Goal: Task Accomplishment & Management: Manage account settings

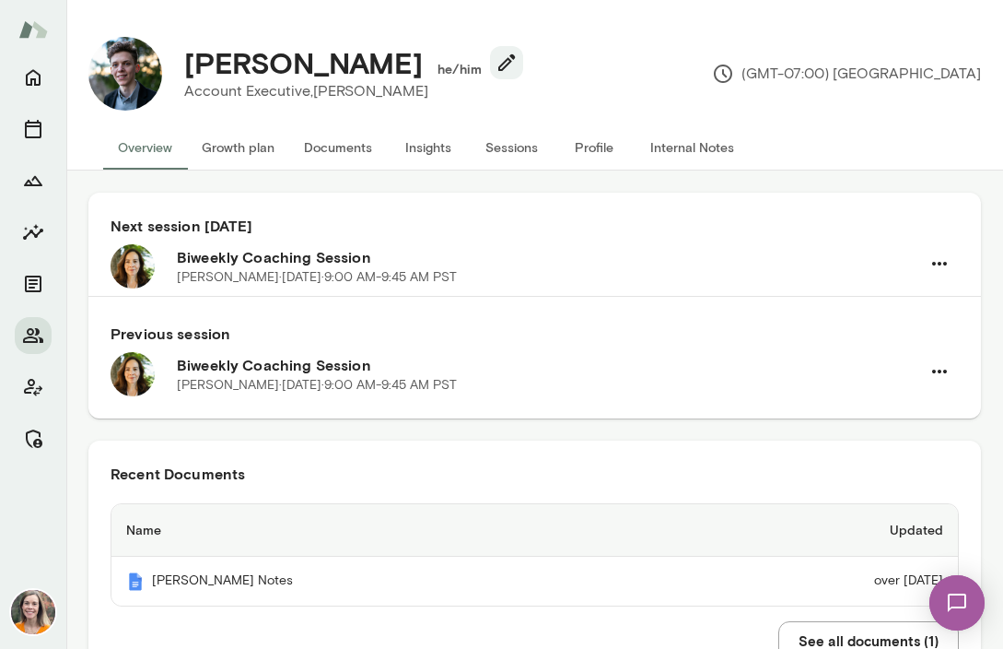
scroll to position [18, 0]
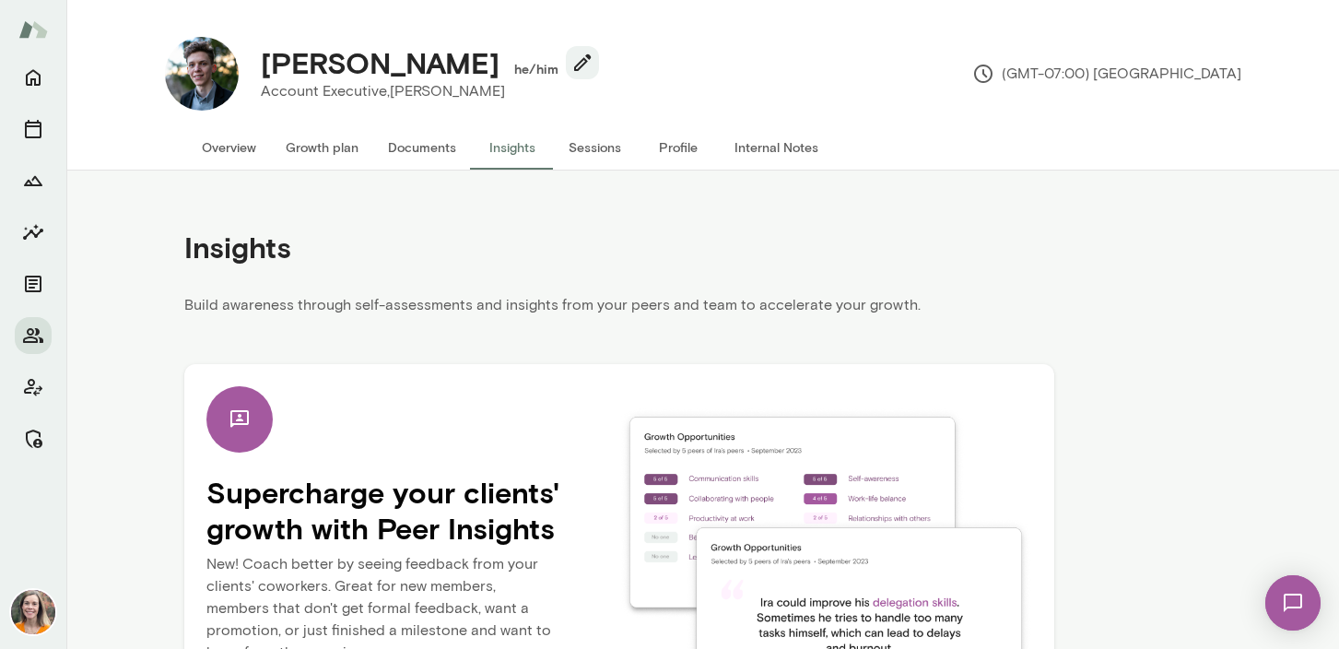
click at [239, 150] on button "Overview" at bounding box center [229, 147] width 84 height 44
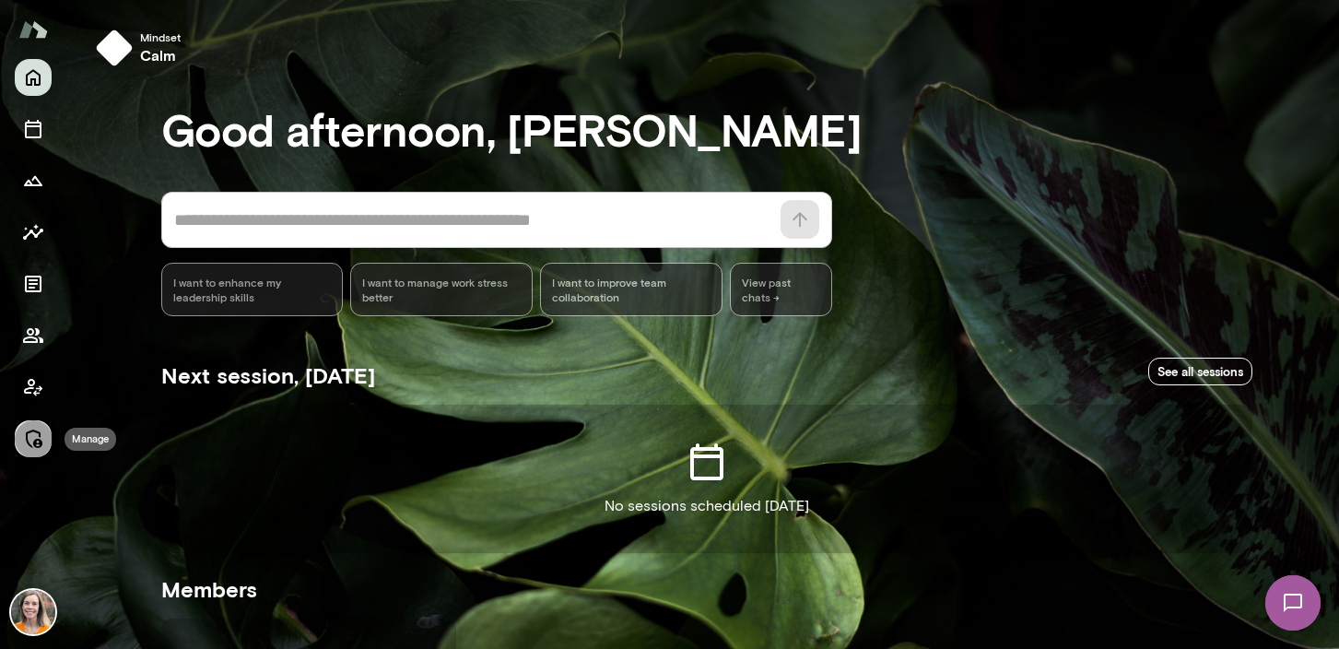
click at [33, 439] on icon "Manage" at bounding box center [33, 439] width 22 height 22
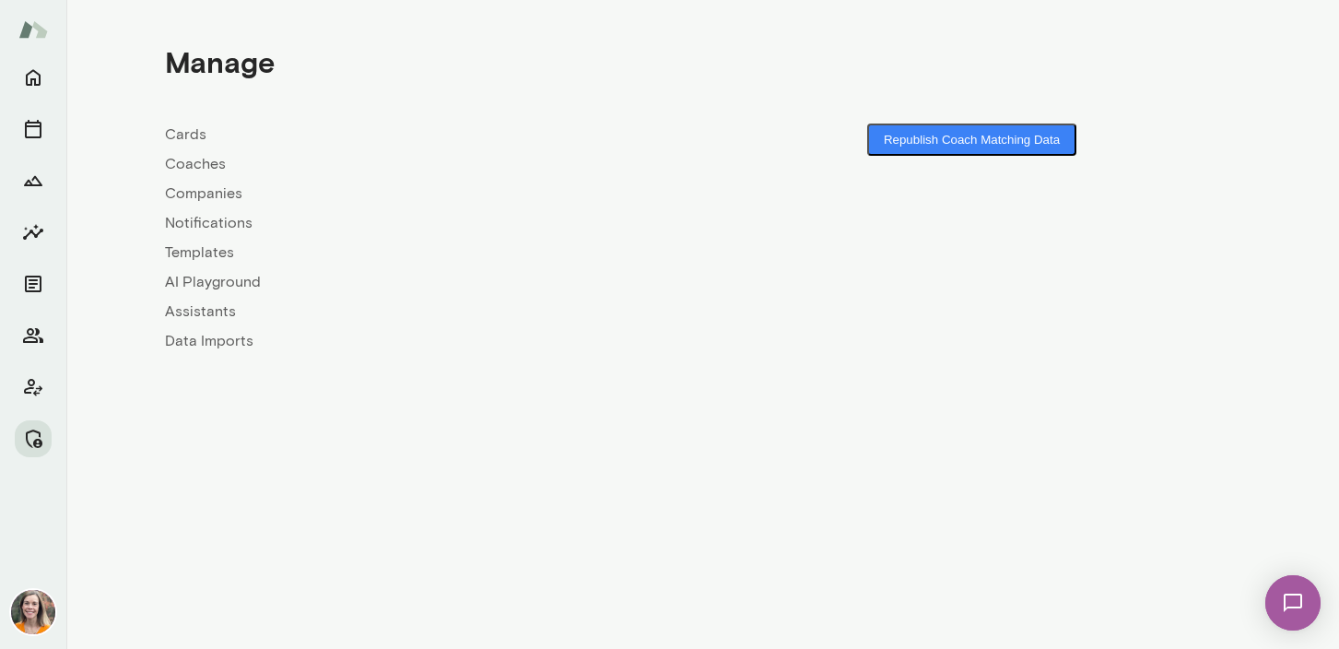
click at [188, 168] on link "Coaches" at bounding box center [434, 164] width 538 height 22
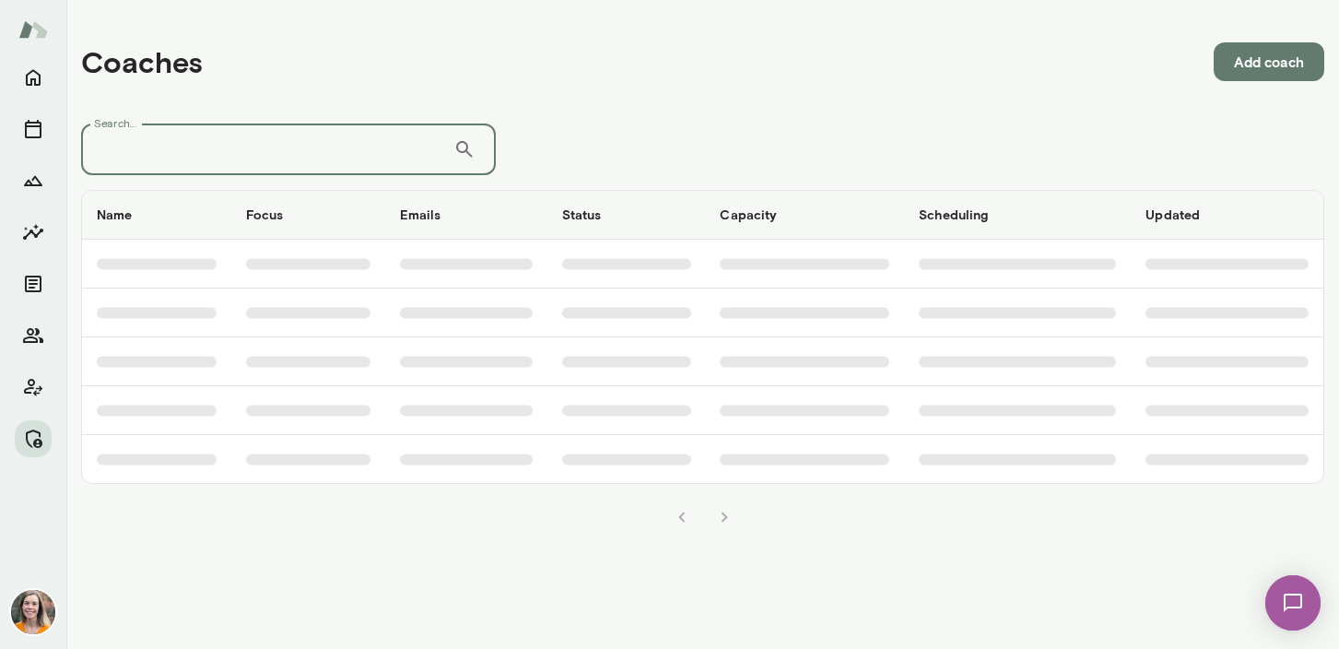
click at [237, 151] on input "Search..." at bounding box center [267, 149] width 372 height 52
type input "*******"
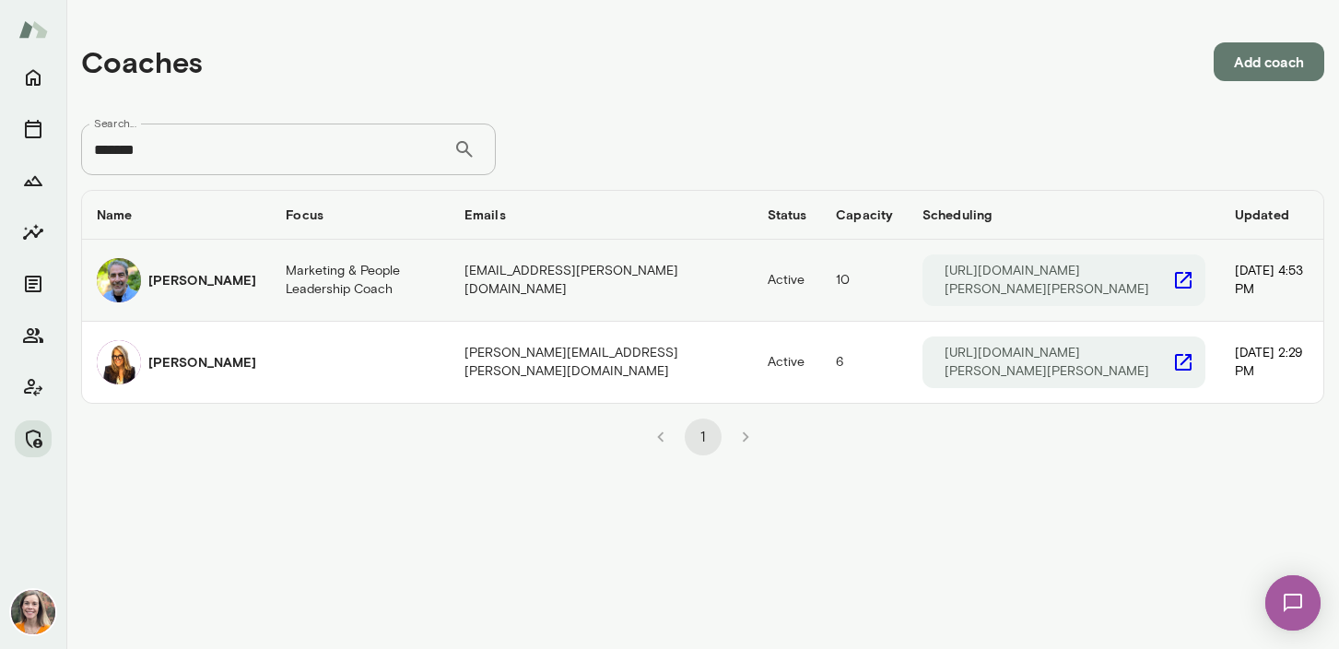
click at [253, 286] on td "[PERSON_NAME]" at bounding box center [176, 281] width 189 height 82
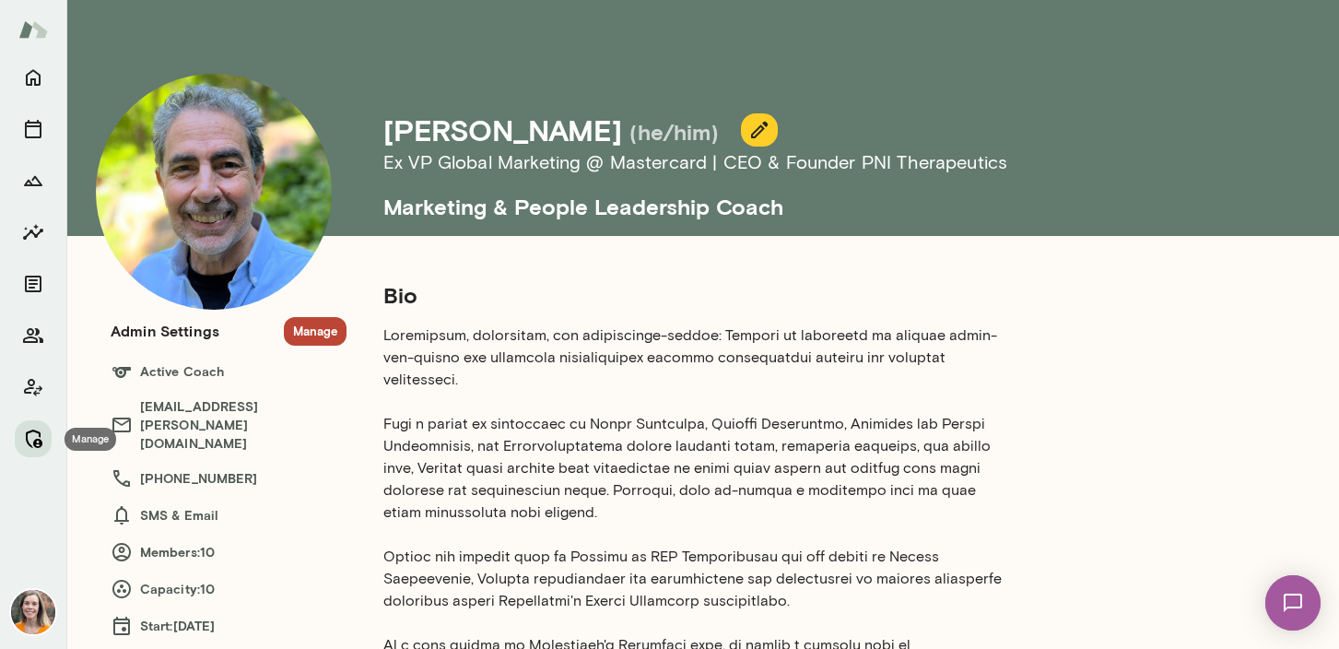
click at [32, 432] on icon "Manage" at bounding box center [33, 439] width 22 height 22
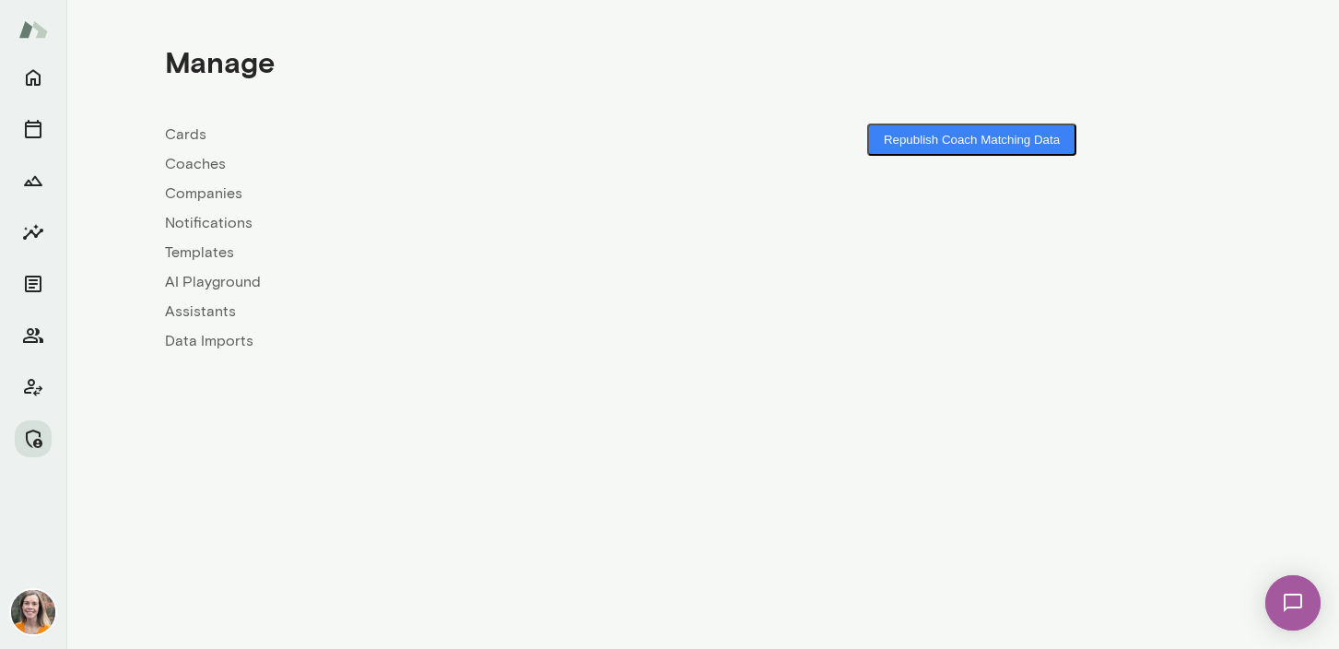
click at [187, 162] on link "Coaches" at bounding box center [434, 164] width 538 height 22
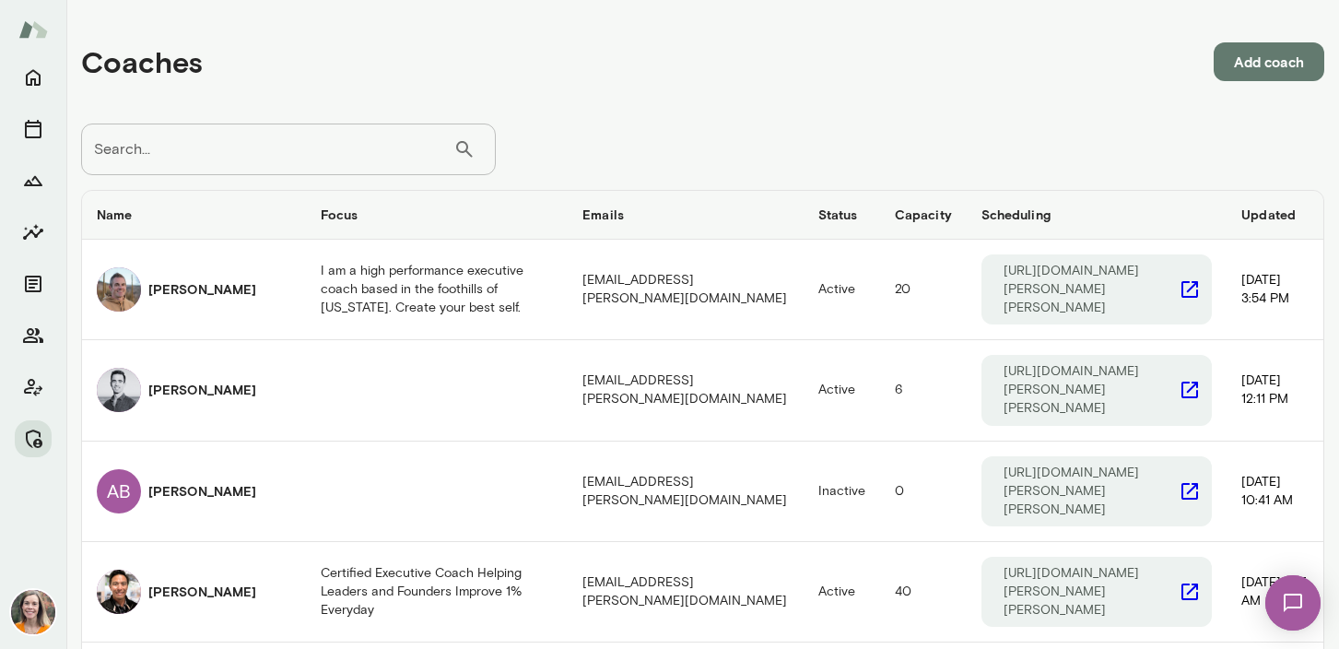
click at [243, 147] on input "Search..." at bounding box center [267, 149] width 372 height 52
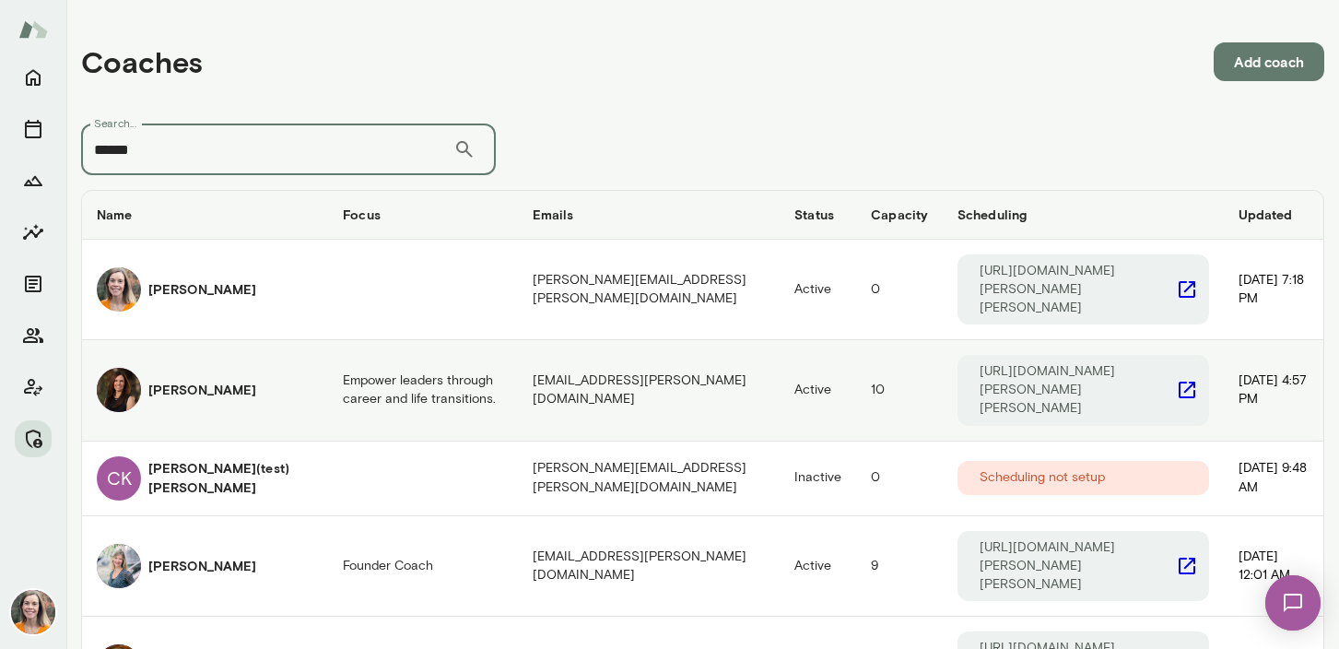
type input "******"
click at [220, 368] on div "[PERSON_NAME]" at bounding box center [205, 390] width 217 height 44
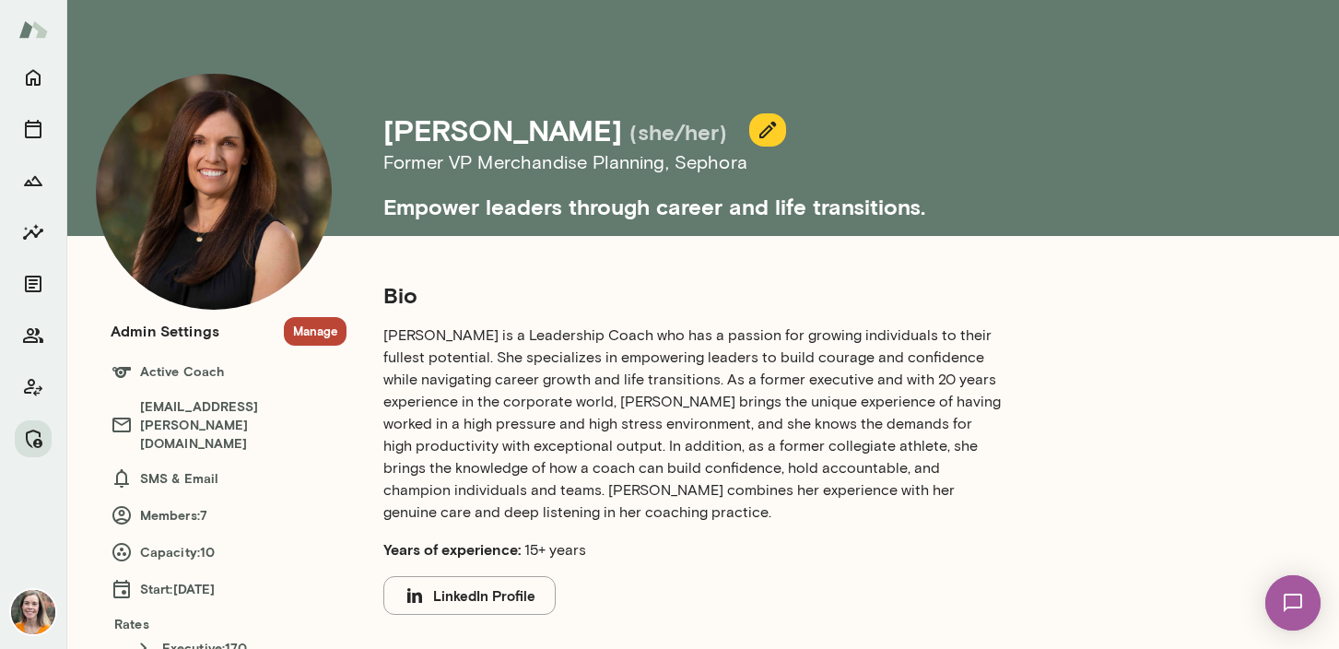
click at [311, 333] on button "Manage" at bounding box center [315, 331] width 63 height 29
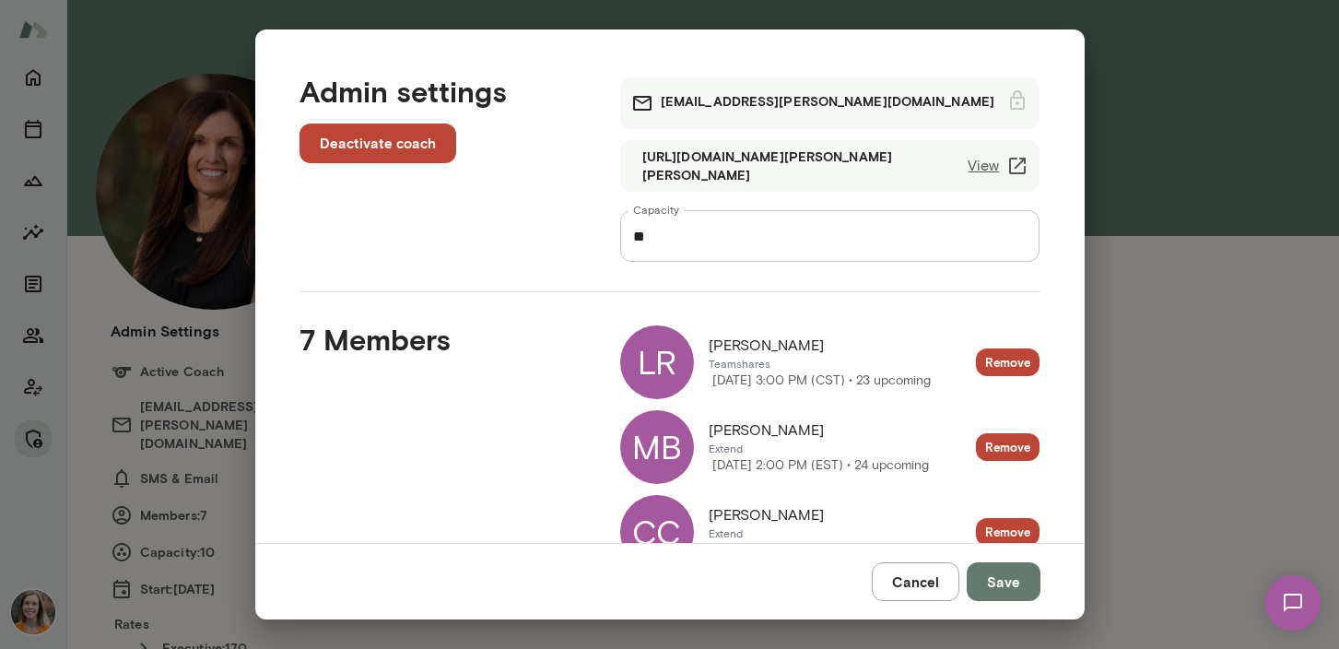
click at [909, 581] on button "Cancel" at bounding box center [916, 581] width 88 height 39
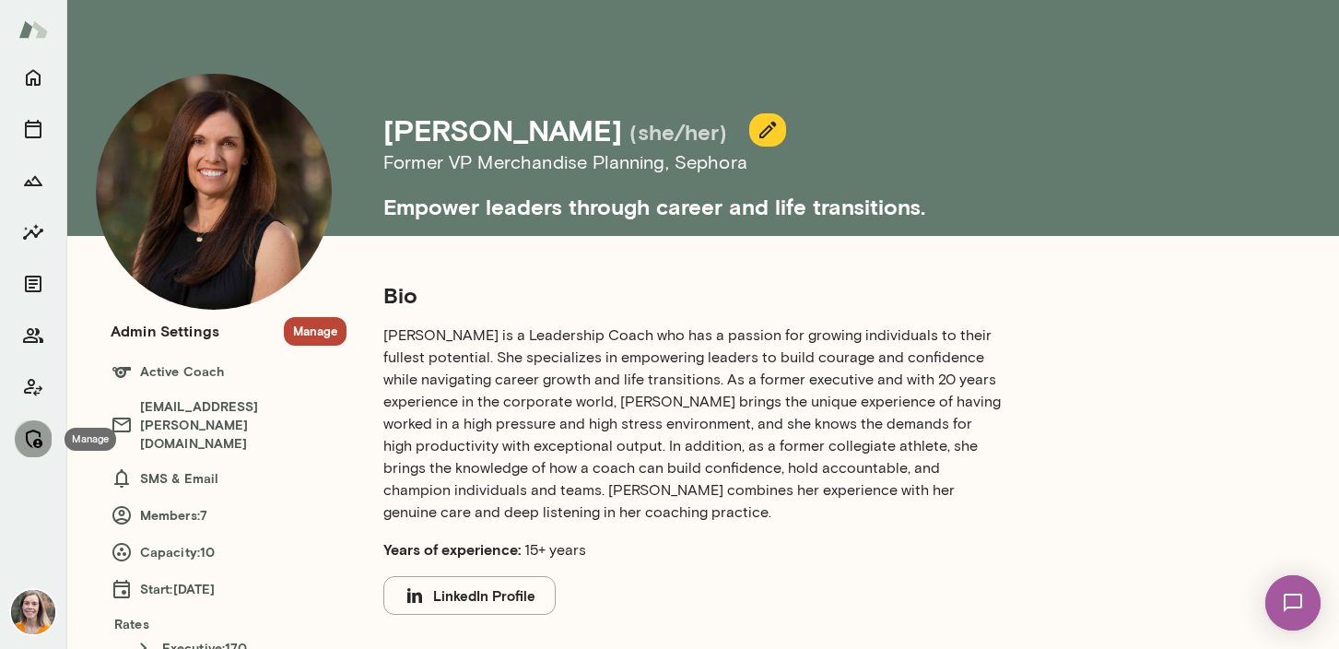
click at [35, 440] on icon "Manage" at bounding box center [34, 438] width 17 height 18
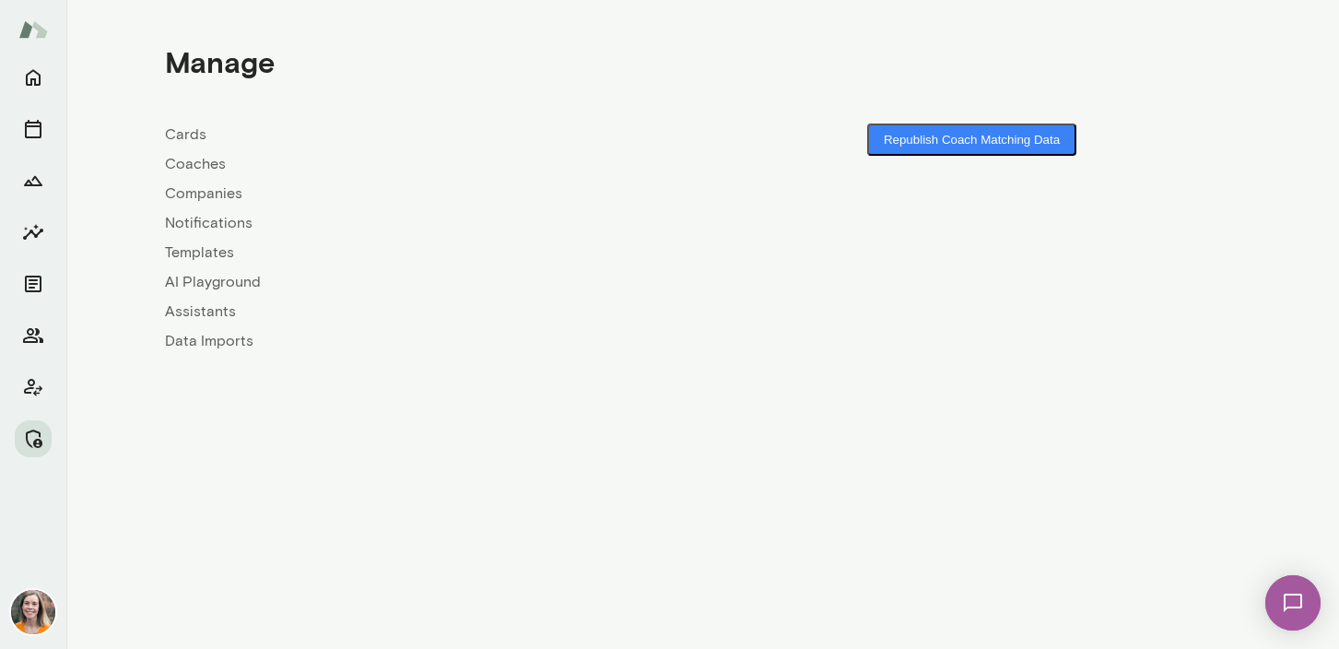
click at [203, 168] on link "Coaches" at bounding box center [434, 164] width 538 height 22
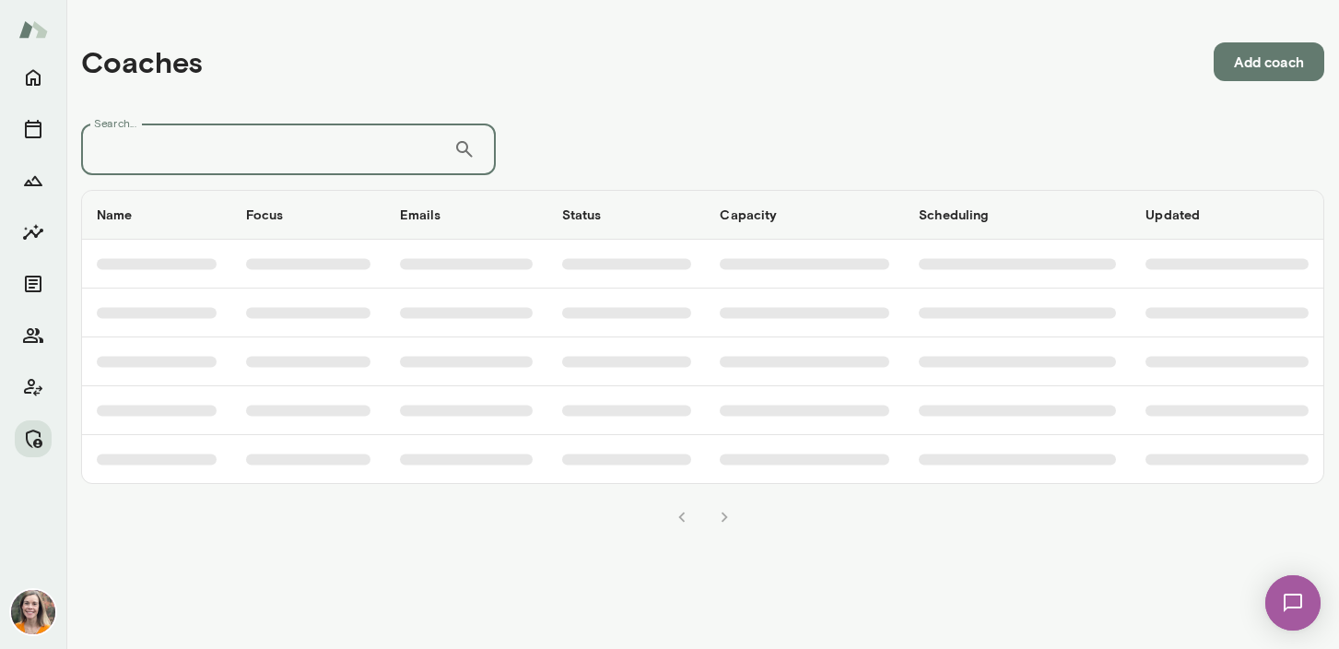
click at [337, 156] on input "Search..." at bounding box center [267, 149] width 372 height 52
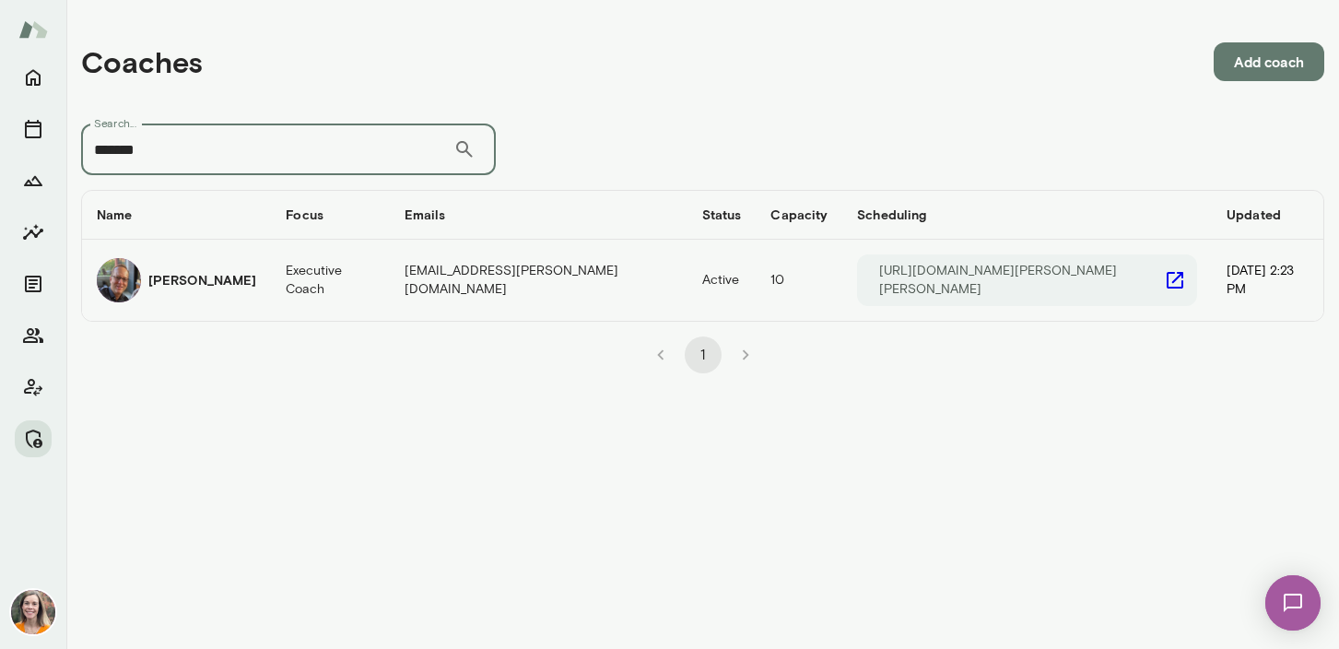
type input "*******"
click at [344, 257] on td "Executive Coach" at bounding box center [330, 280] width 118 height 81
